Goal: Find specific page/section: Find specific page/section

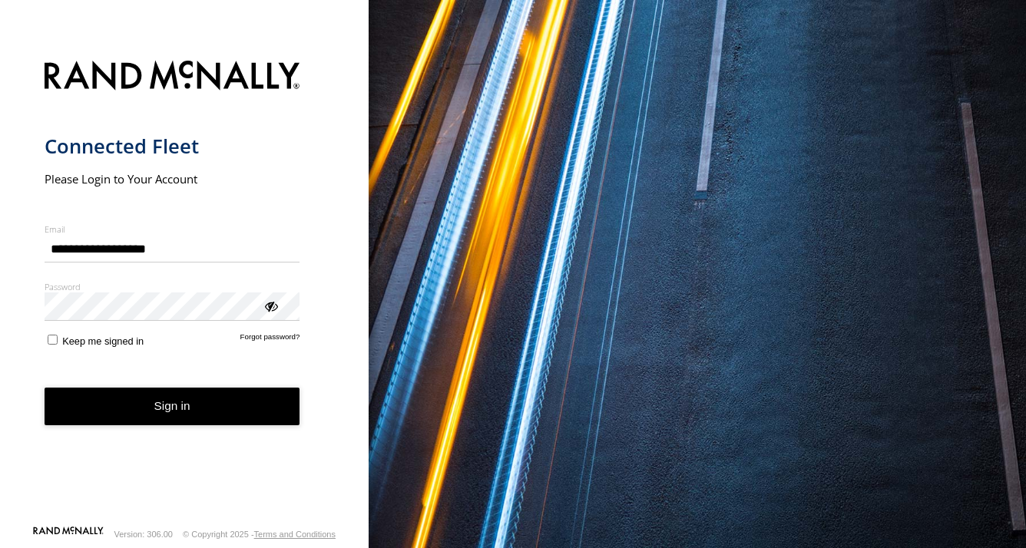
click at [163, 399] on button "Sign in" at bounding box center [173, 407] width 256 height 38
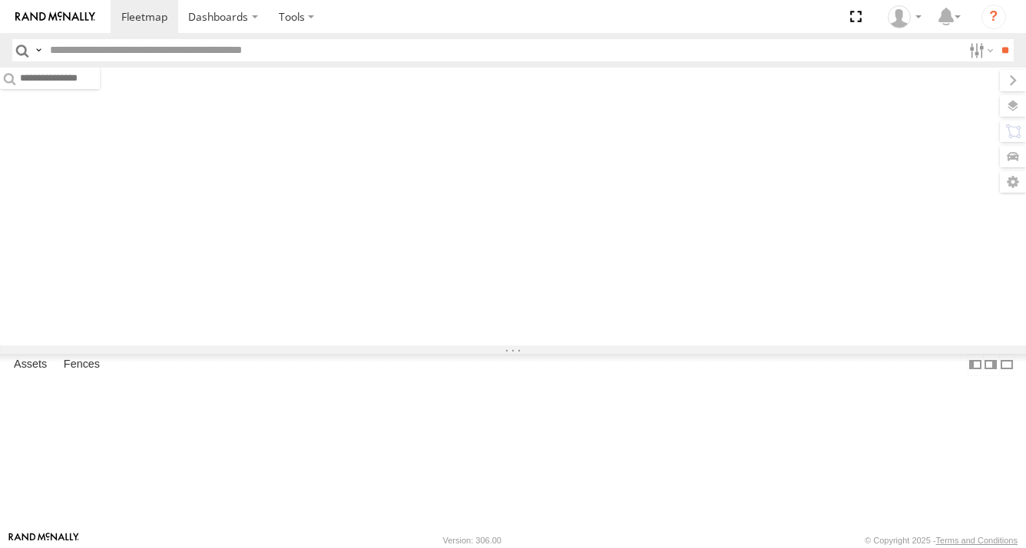
click at [141, 56] on input "text" at bounding box center [503, 50] width 919 height 22
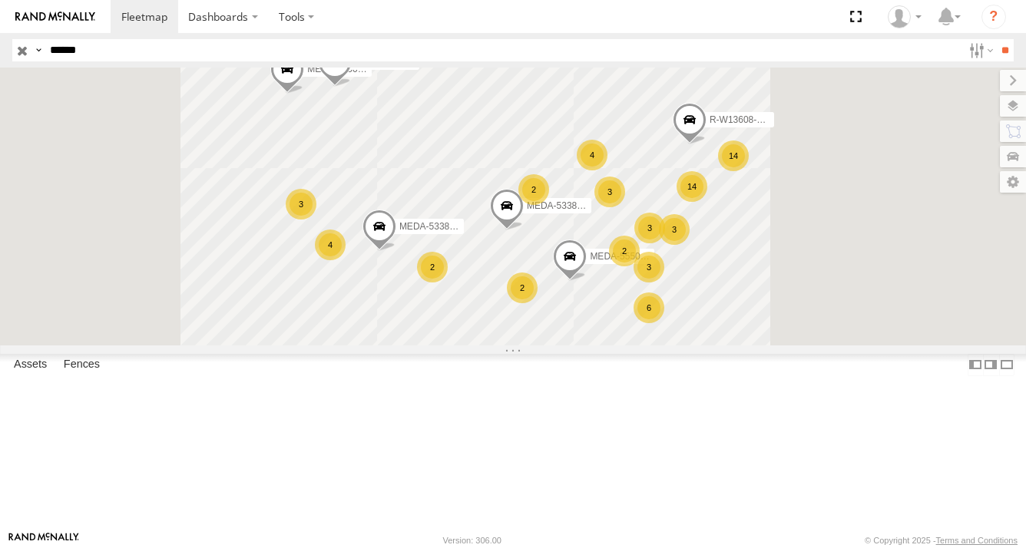
type input "******"
click at [996, 39] on input "**" at bounding box center [1005, 50] width 18 height 22
